Goal: Navigation & Orientation: Find specific page/section

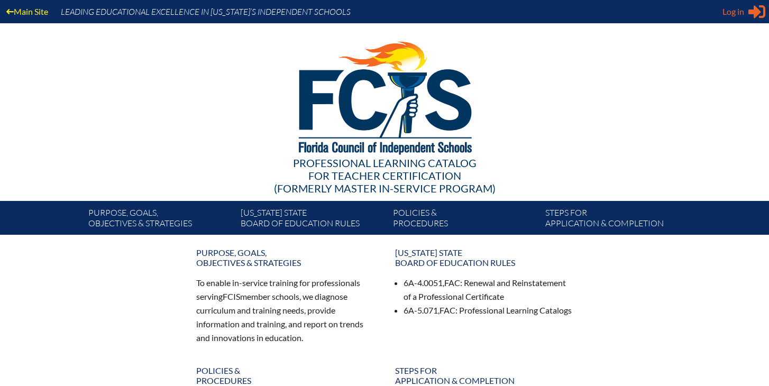
click at [747, 10] on div "Log in Close Sign in or register" at bounding box center [743, 11] width 43 height 17
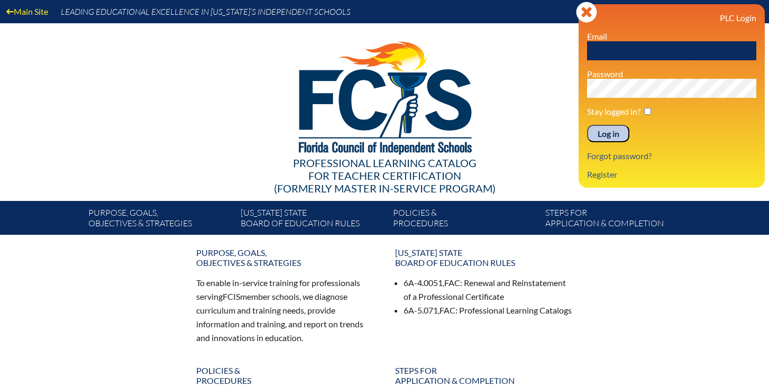
click at [676, 53] on input "text" at bounding box center [671, 50] width 169 height 19
type input "[EMAIL_ADDRESS][DOMAIN_NAME]"
click at [647, 112] on input "checkbox" at bounding box center [647, 111] width 7 height 7
click at [646, 110] on input "checkbox" at bounding box center [647, 111] width 7 height 7
checkbox input "false"
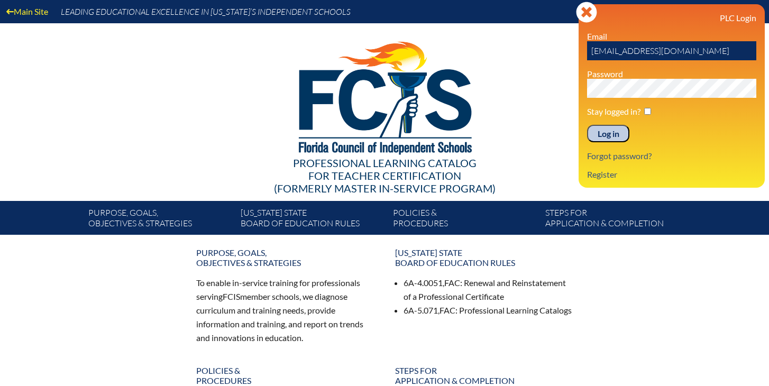
click at [611, 134] on input "Log in" at bounding box center [608, 134] width 42 height 18
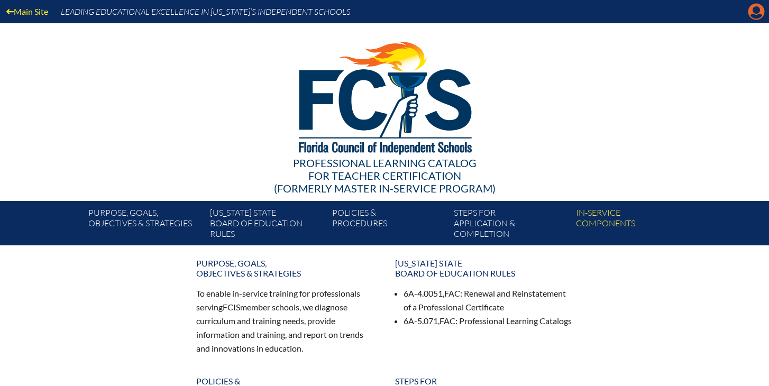
click at [761, 11] on icon at bounding box center [756, 12] width 16 height 16
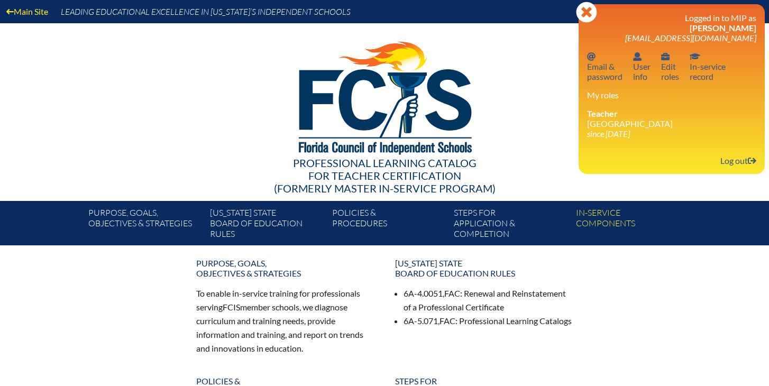
click at [543, 118] on div at bounding box center [384, 96] width 609 height 146
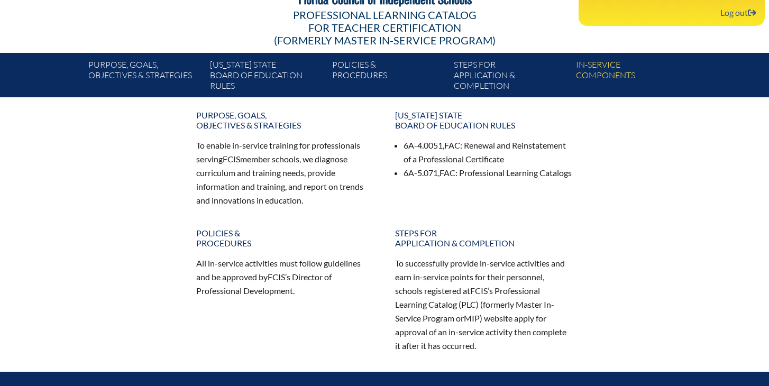
scroll to position [149, 0]
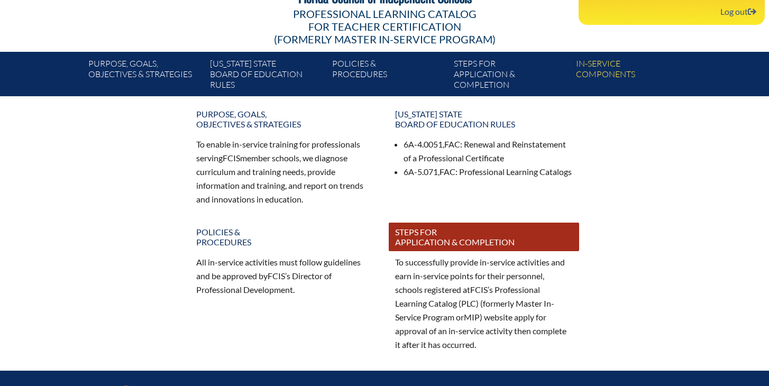
click at [422, 242] on link "Steps for application & completion" at bounding box center [484, 237] width 190 height 29
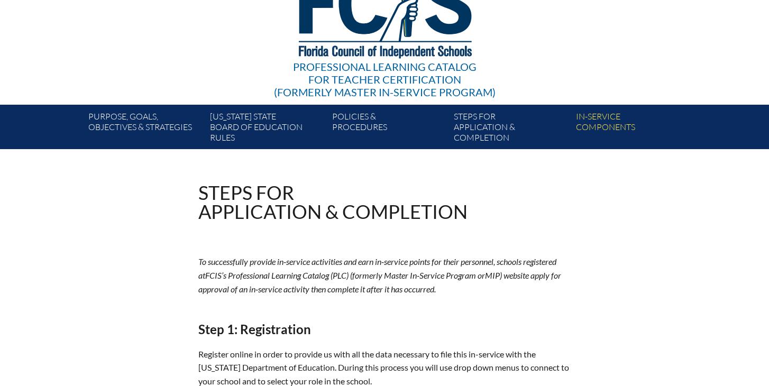
scroll to position [88, 0]
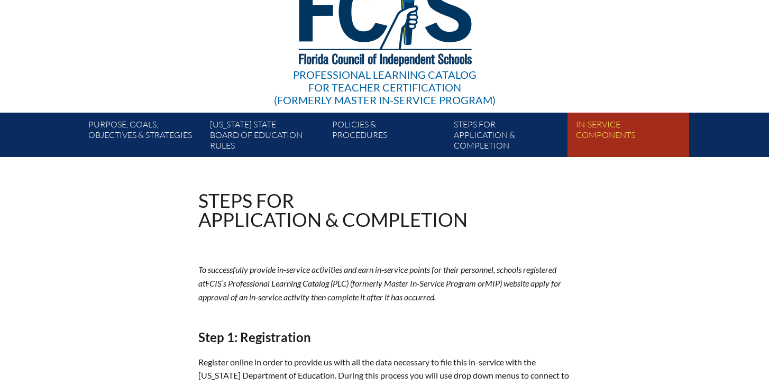
click at [594, 130] on link "In-service components" at bounding box center [632, 137] width 122 height 40
